Goal: Task Accomplishment & Management: Use online tool/utility

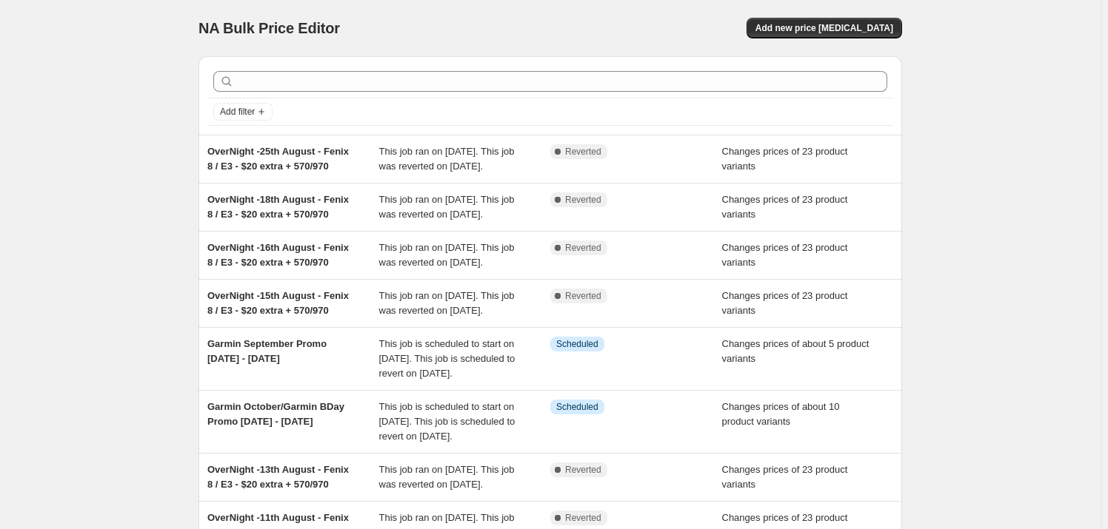
click at [962, 61] on div "NA Bulk Price Editor. This page is ready NA Bulk Price Editor Add new price cha…" at bounding box center [550, 396] width 1100 height 792
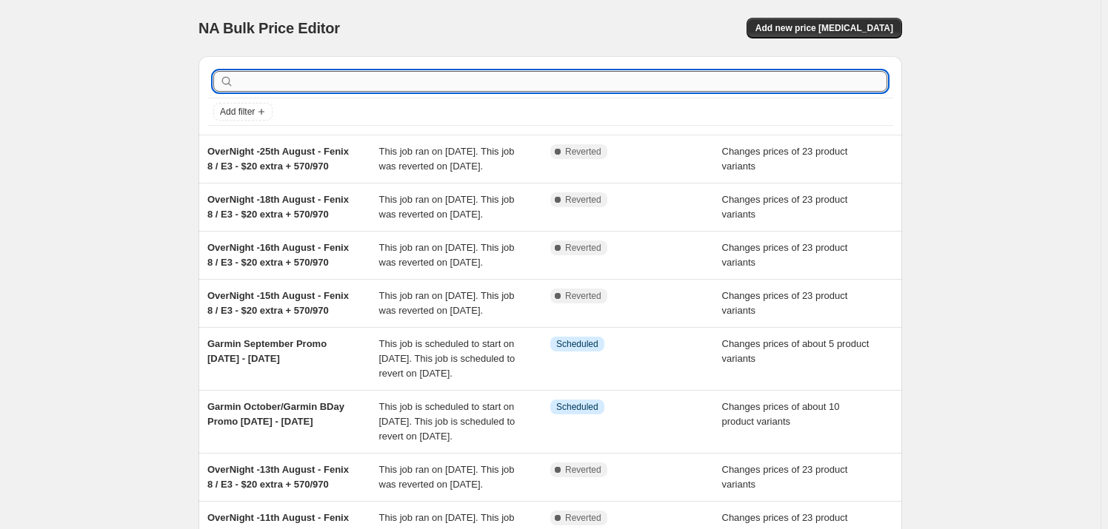
click at [286, 88] on input "text" at bounding box center [562, 81] width 650 height 21
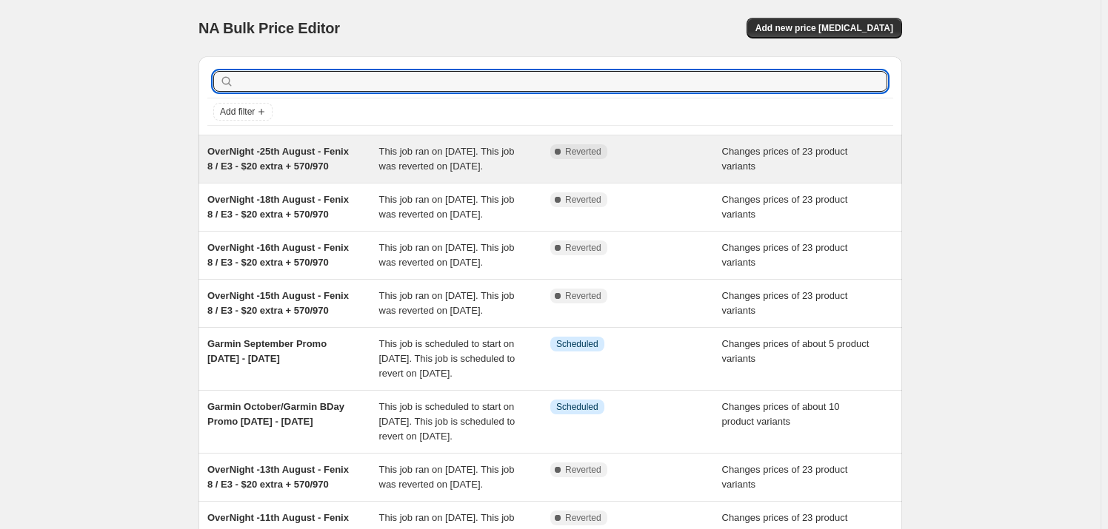
click at [277, 173] on div "OverNight -25th August - Fenix 8 / E3 - $20 extra + 570/970" at bounding box center [293, 159] width 172 height 30
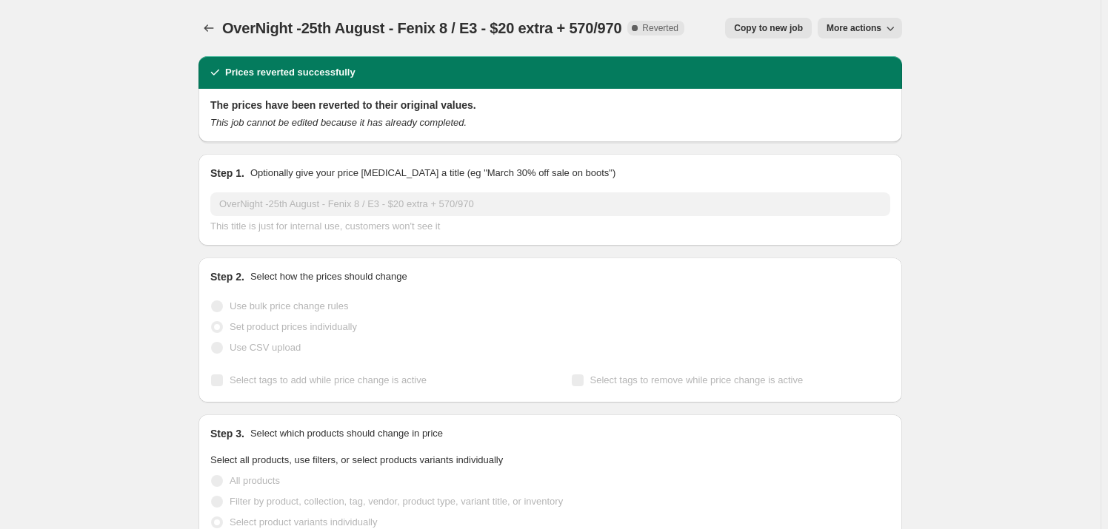
click at [800, 29] on span "Copy to new job" at bounding box center [768, 28] width 69 height 12
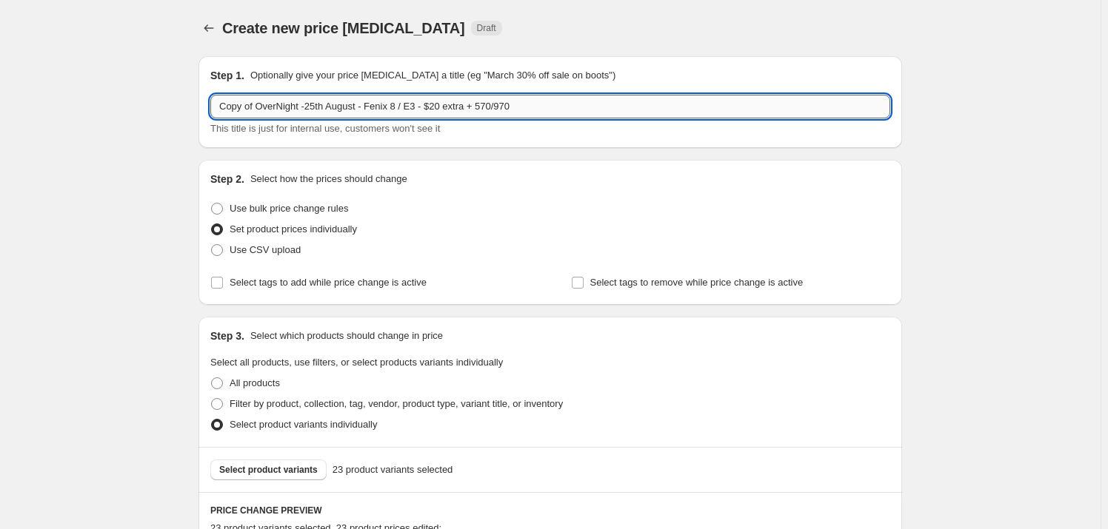
drag, startPoint x: 303, startPoint y: 107, endPoint x: 281, endPoint y: 109, distance: 21.6
click at [281, 109] on input "Copy of OverNight -25th August - Fenix 8 / E3 - $20 extra + 570/970" at bounding box center [550, 107] width 680 height 24
drag, startPoint x: 259, startPoint y: 105, endPoint x: 131, endPoint y: 109, distance: 128.1
click at [295, 105] on input "OverWeekend -25th August - Fenix 8 / E3 - $20 extra + 570/970" at bounding box center [550, 107] width 680 height 24
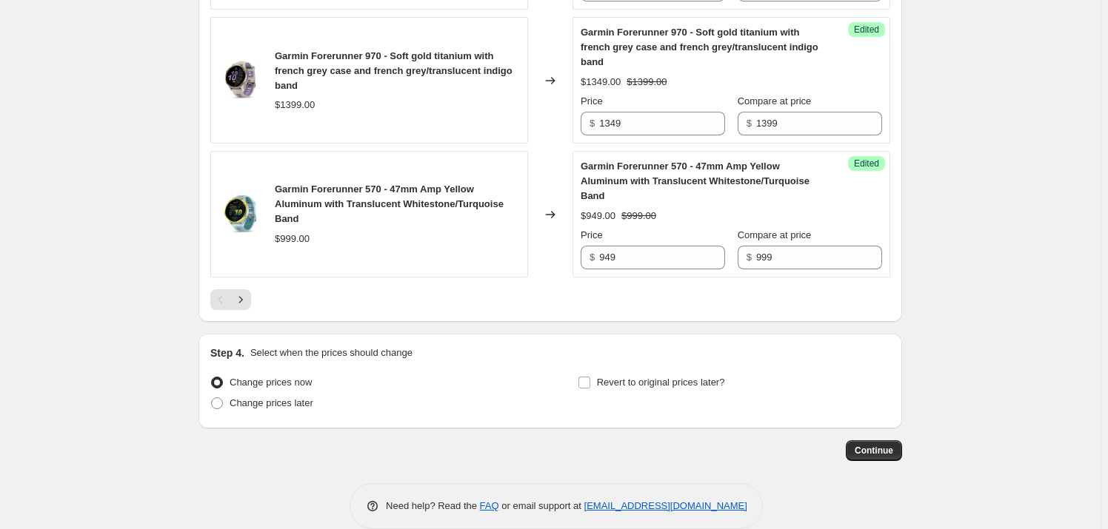
scroll to position [2747, 0]
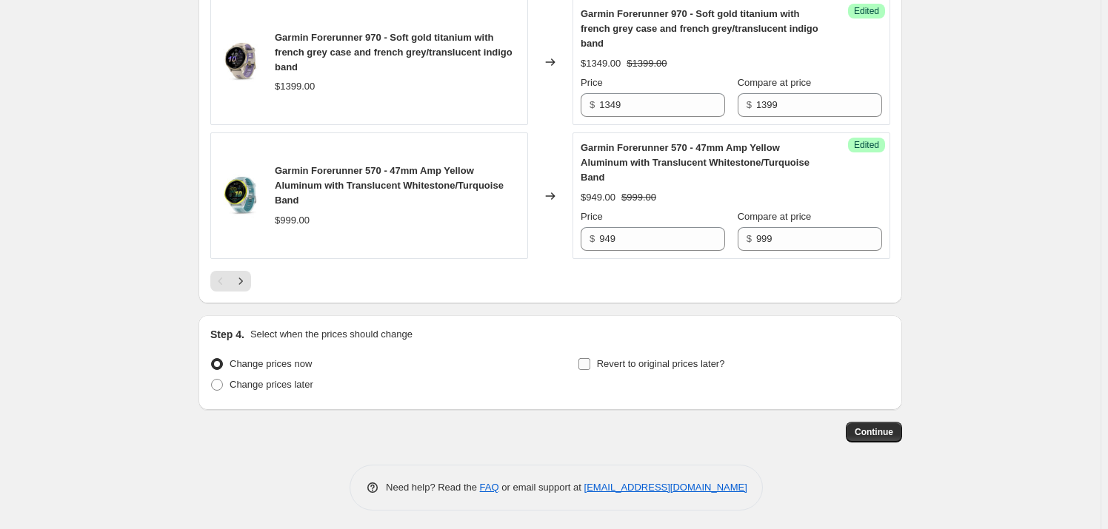
type input "OverWeekend -29th August - Fenix 8 / E3 - $20 extra + 570/970"
click at [637, 363] on span "Revert to original prices later?" at bounding box center [661, 363] width 128 height 11
click at [590, 363] on input "Revert to original prices later?" at bounding box center [584, 364] width 12 height 12
checkbox input "true"
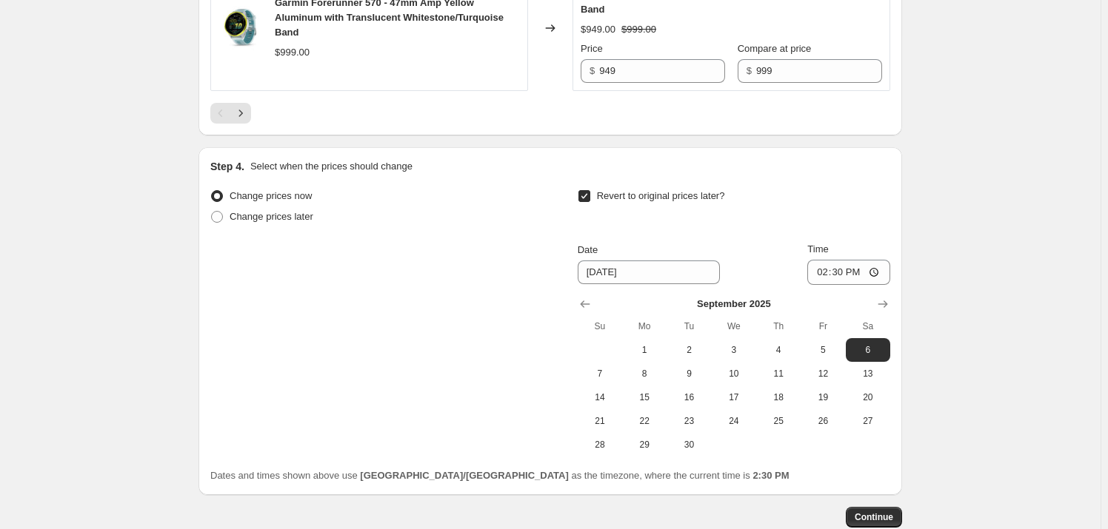
scroll to position [2970, 0]
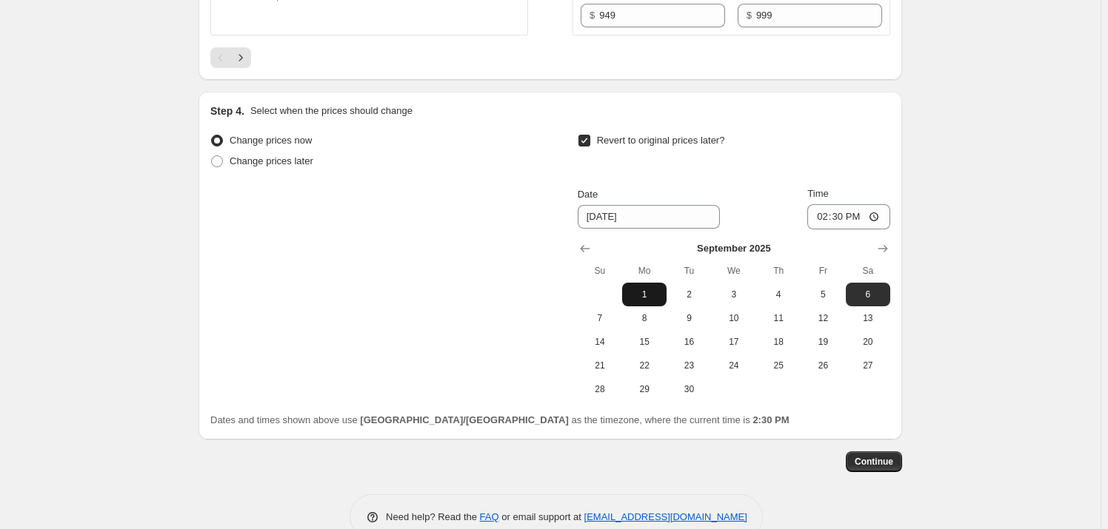
click at [644, 293] on span "1" at bounding box center [644, 295] width 33 height 12
type input "[DATE]"
click at [823, 209] on input "14:30" at bounding box center [848, 216] width 83 height 25
type input "04:00"
click at [890, 461] on span "Continue" at bounding box center [873, 462] width 38 height 12
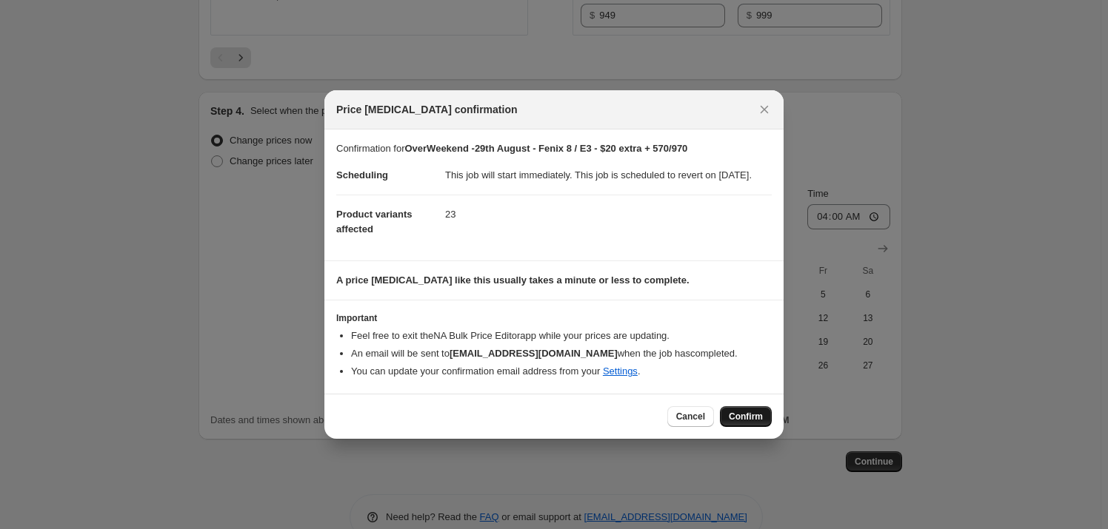
click at [750, 423] on span "Confirm" at bounding box center [746, 417] width 34 height 12
